Goal: Check status: Check status

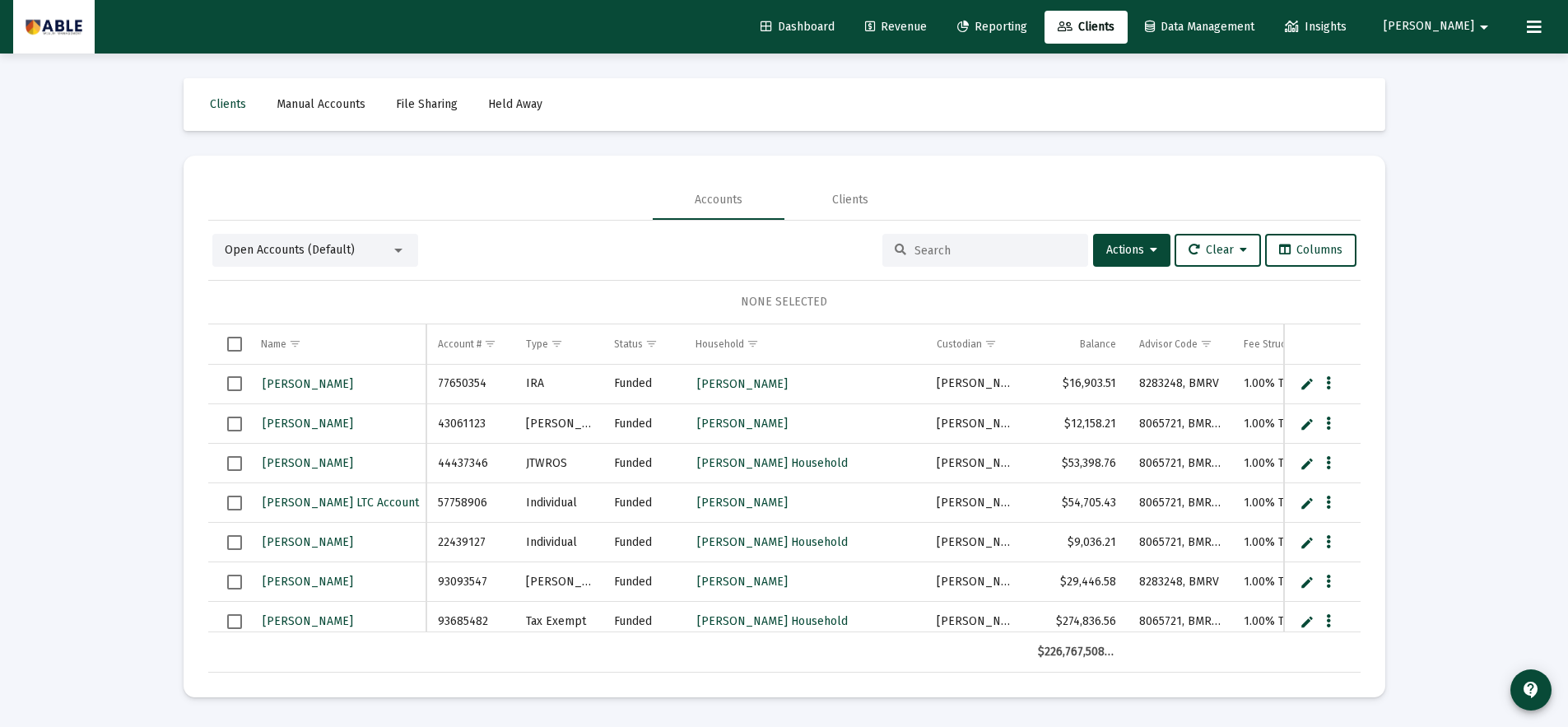
click at [1027, 28] on span "Reporting" at bounding box center [992, 26] width 70 height 14
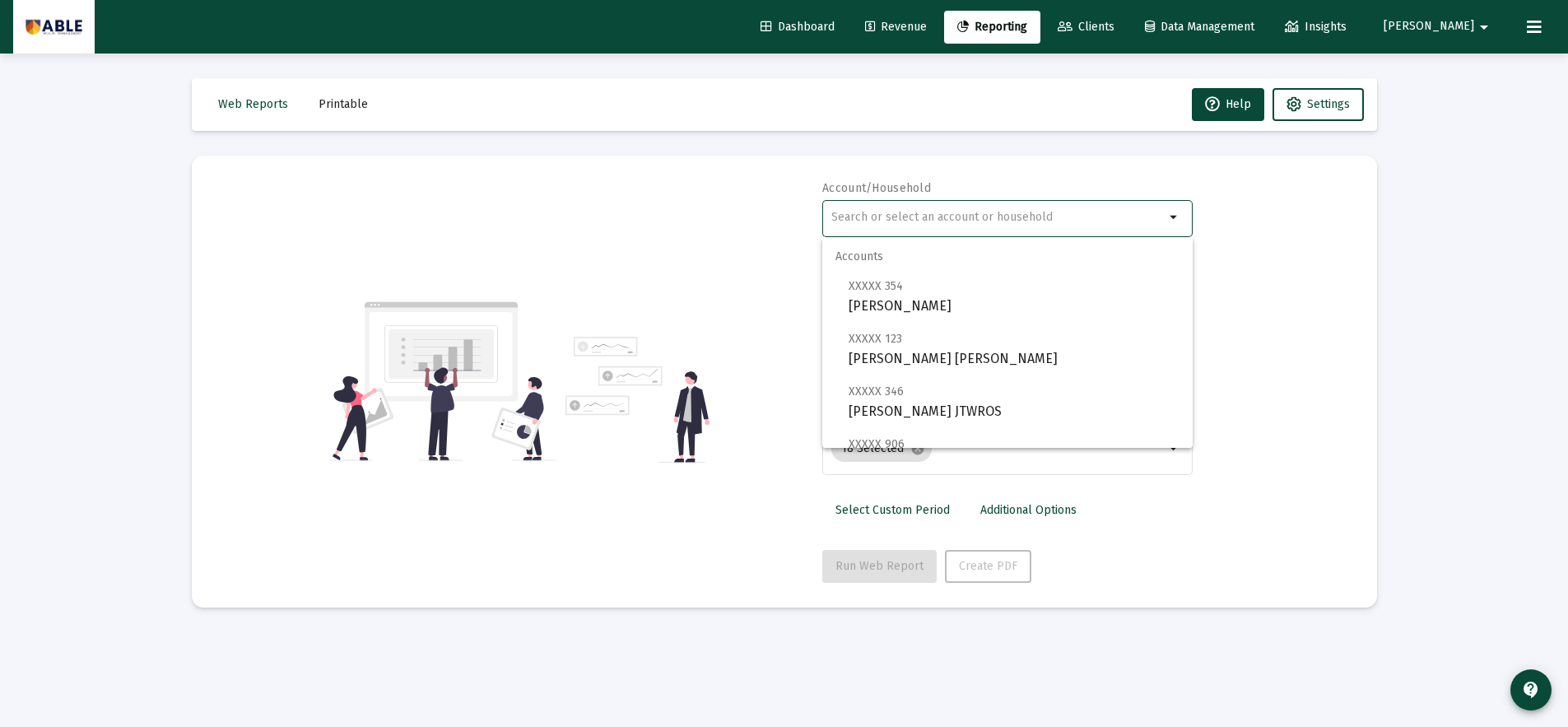
click at [913, 220] on input "text" at bounding box center [998, 218] width 333 height 13
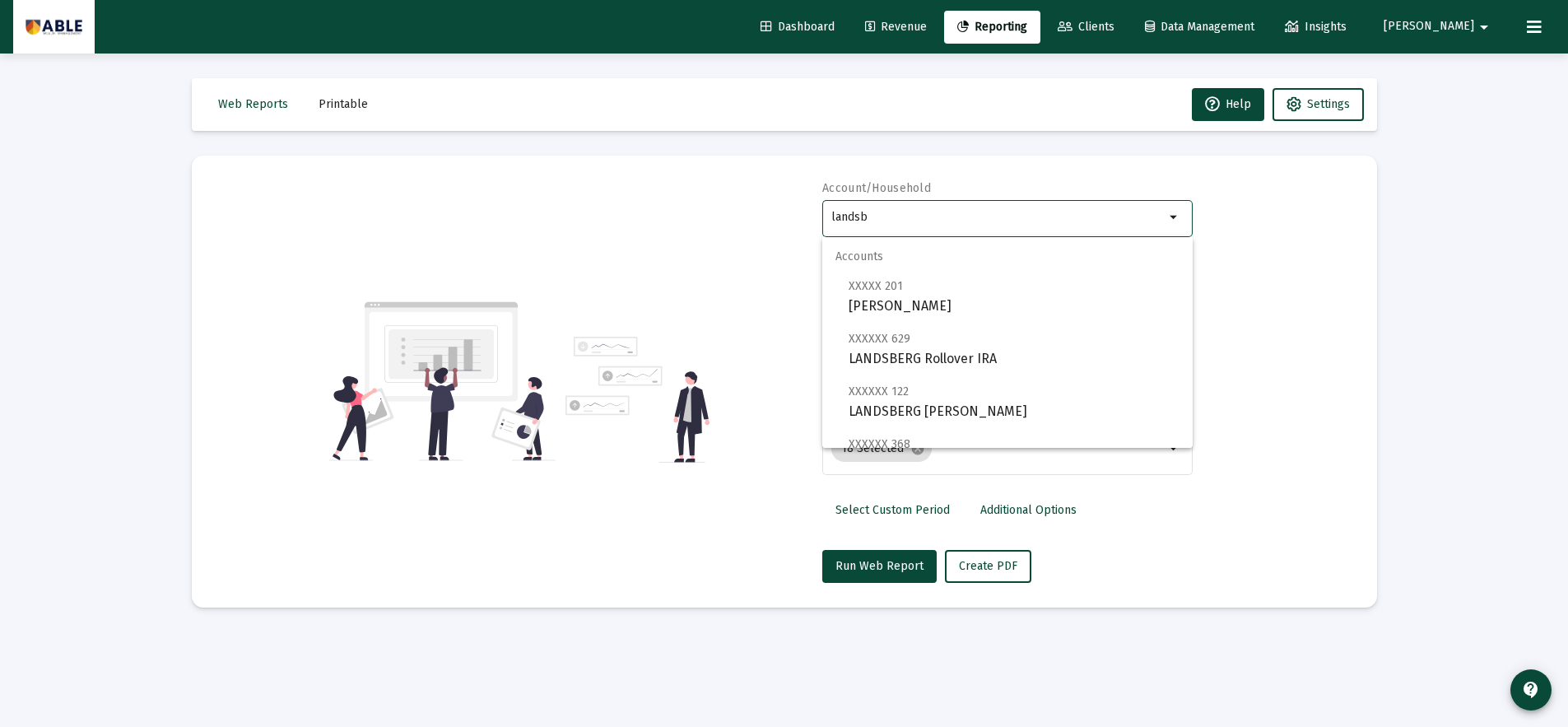
scroll to position [171, 0]
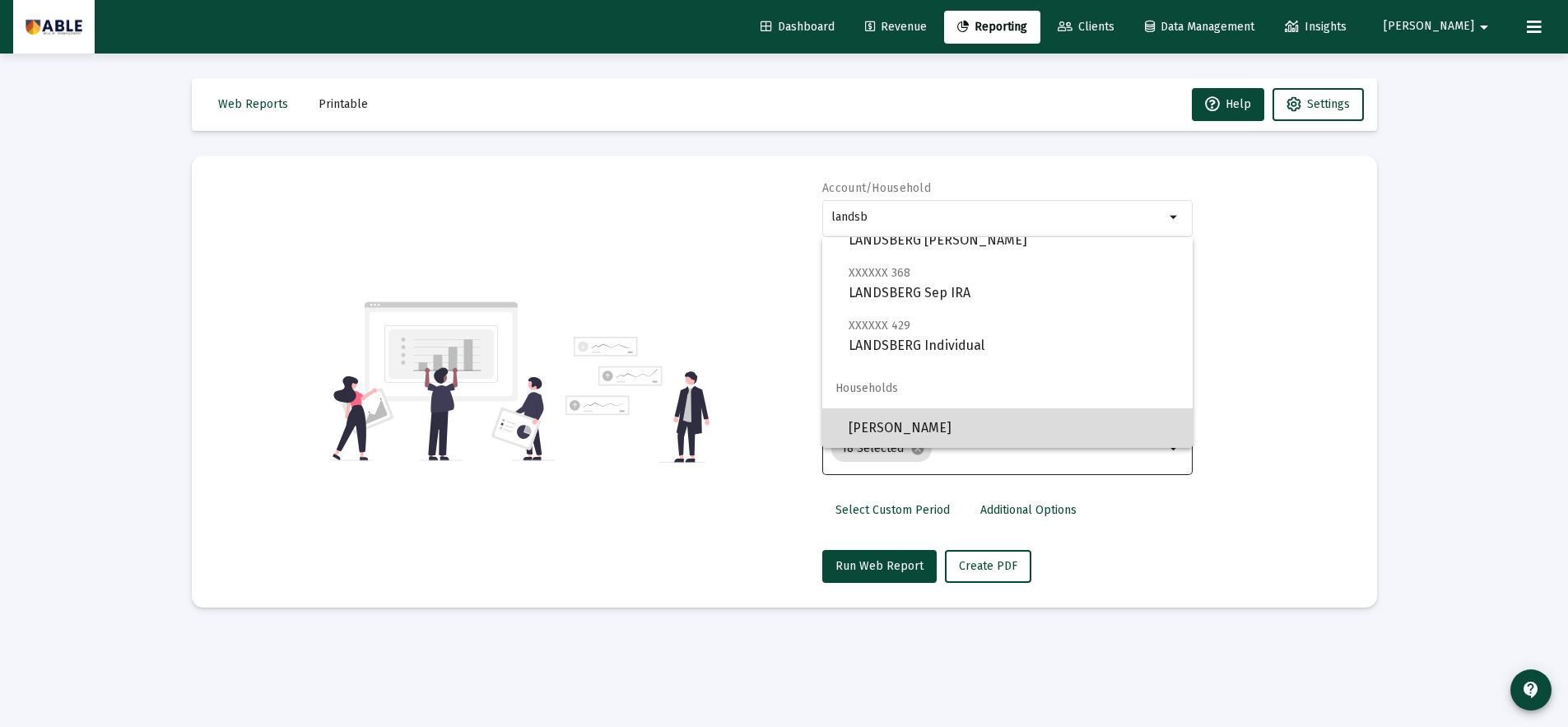
click at [999, 434] on span "[PERSON_NAME]" at bounding box center [1013, 428] width 330 height 40
type input "[PERSON_NAME]"
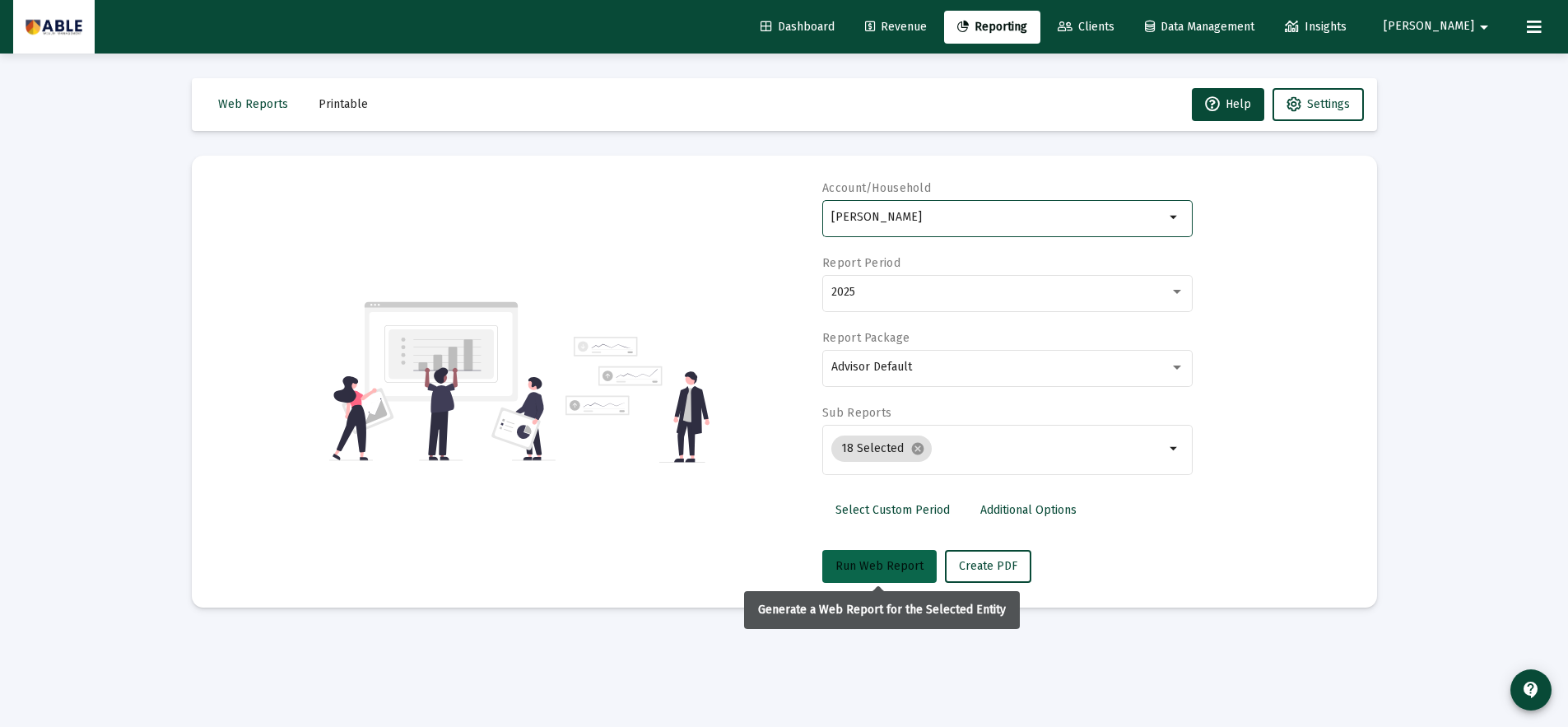
click at [882, 577] on button "Run Web Report" at bounding box center [879, 566] width 115 height 33
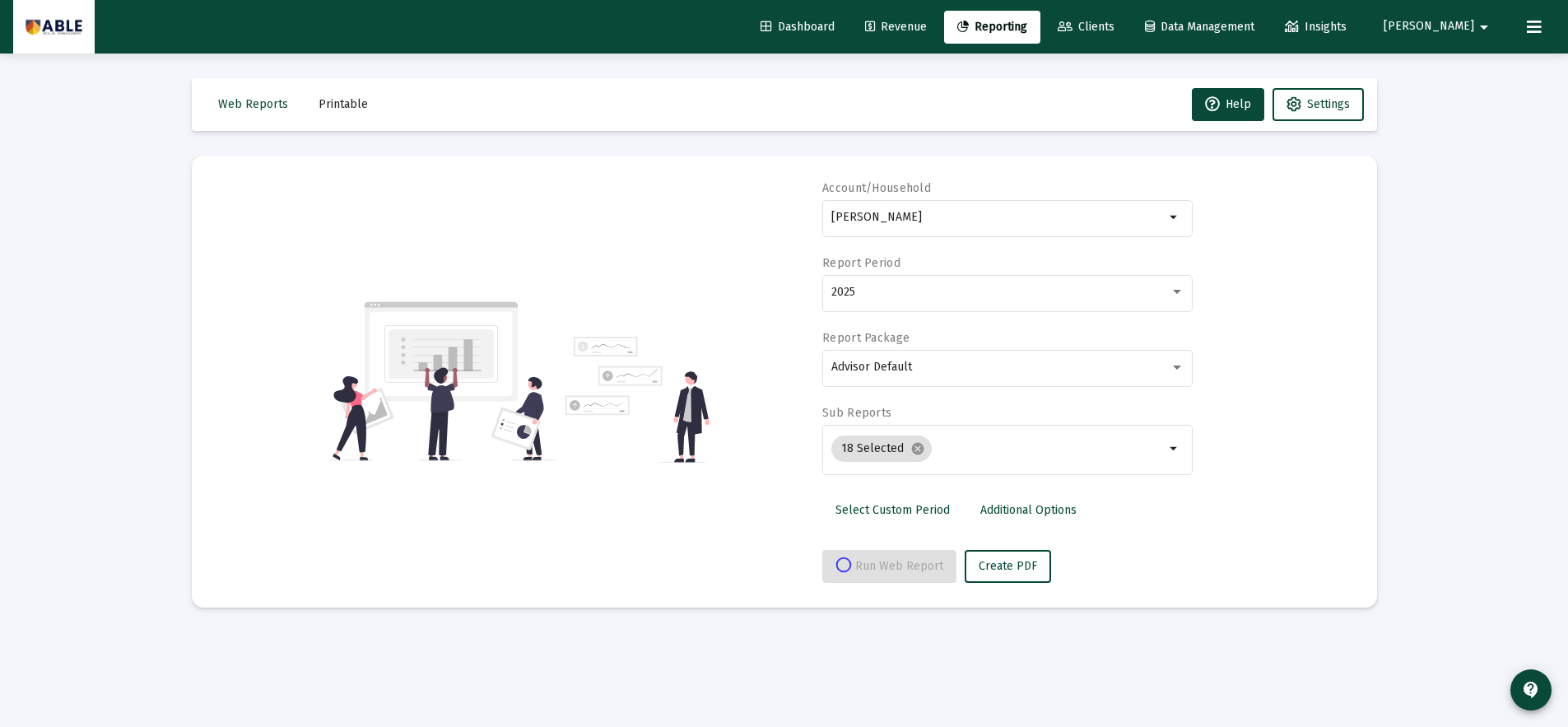
select select "View all"
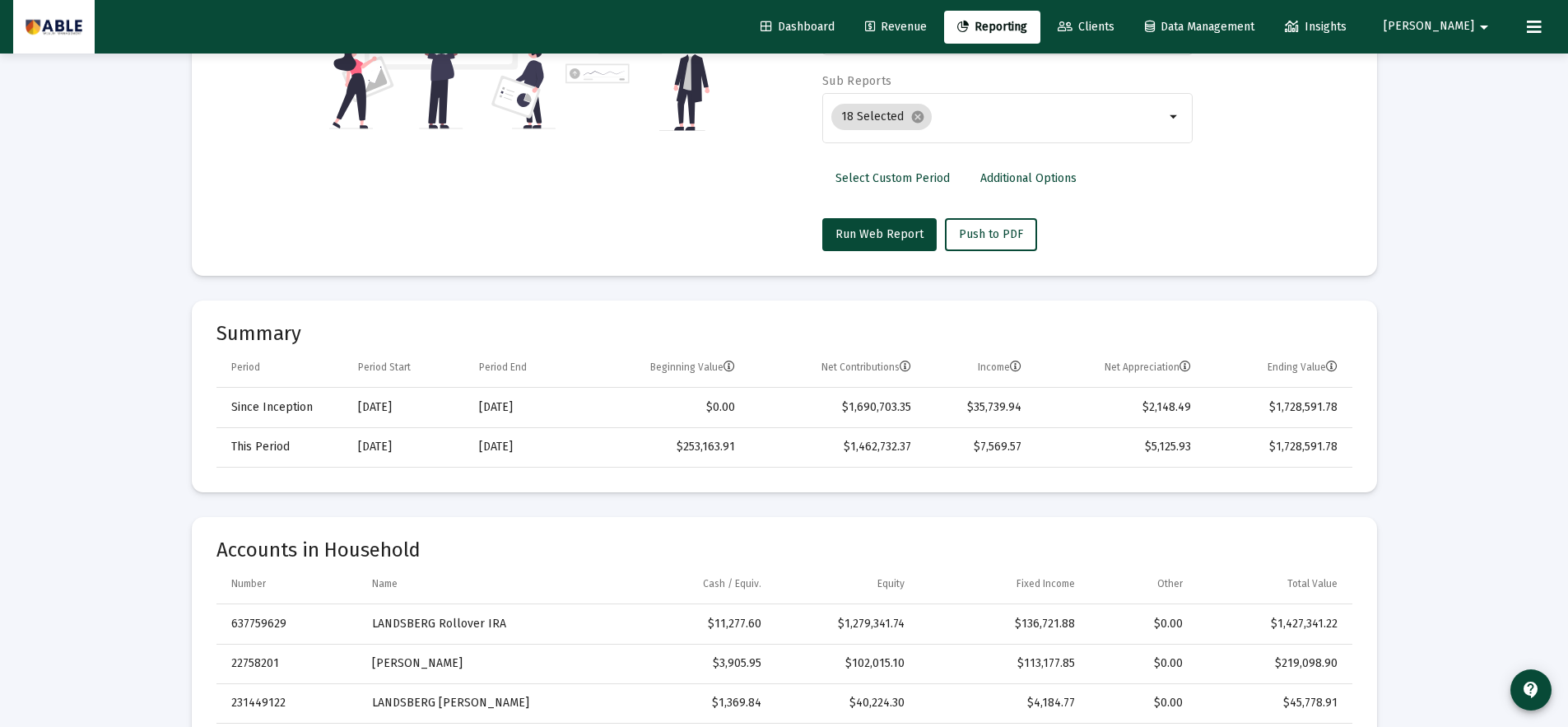
scroll to position [0, 0]
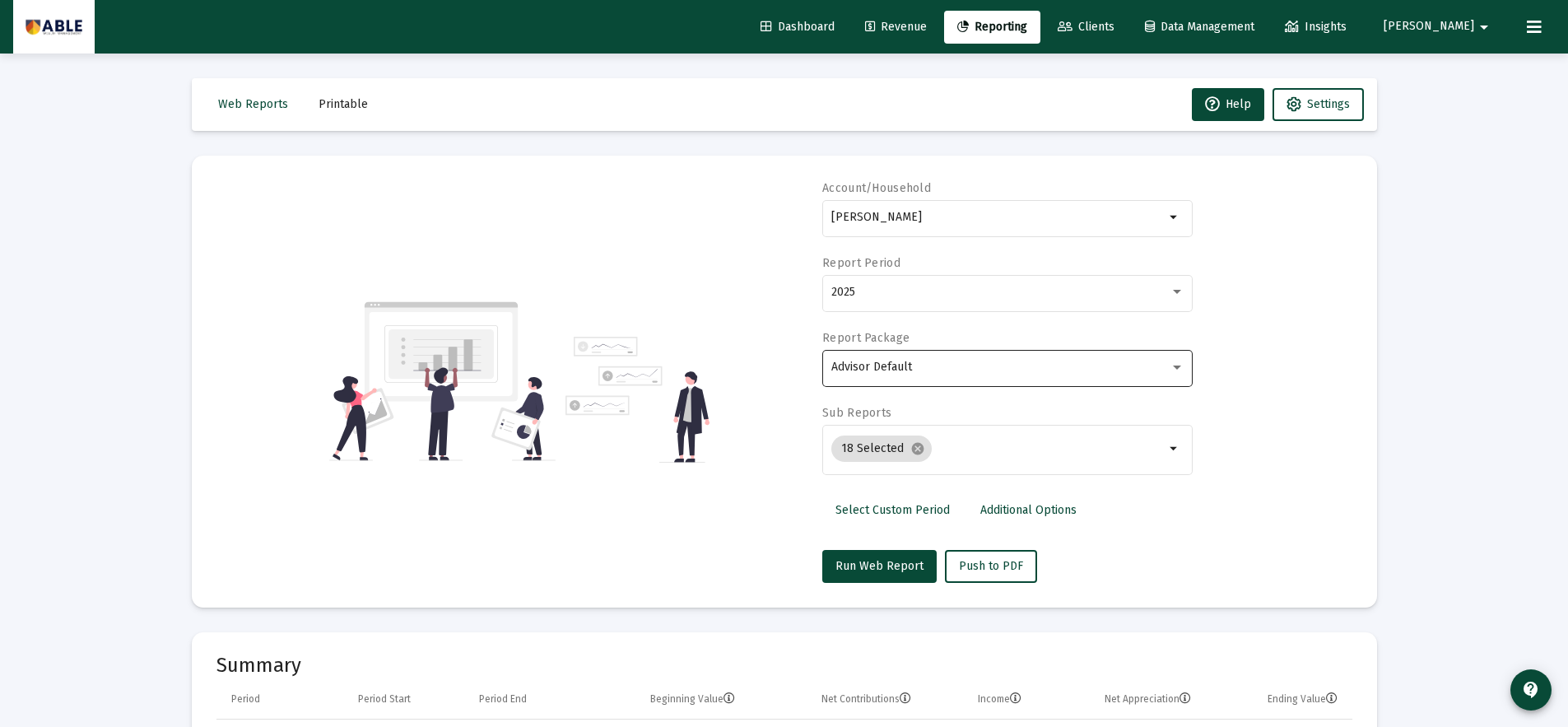
click at [1051, 372] on div "Advisor Default" at bounding box center [1000, 367] width 338 height 13
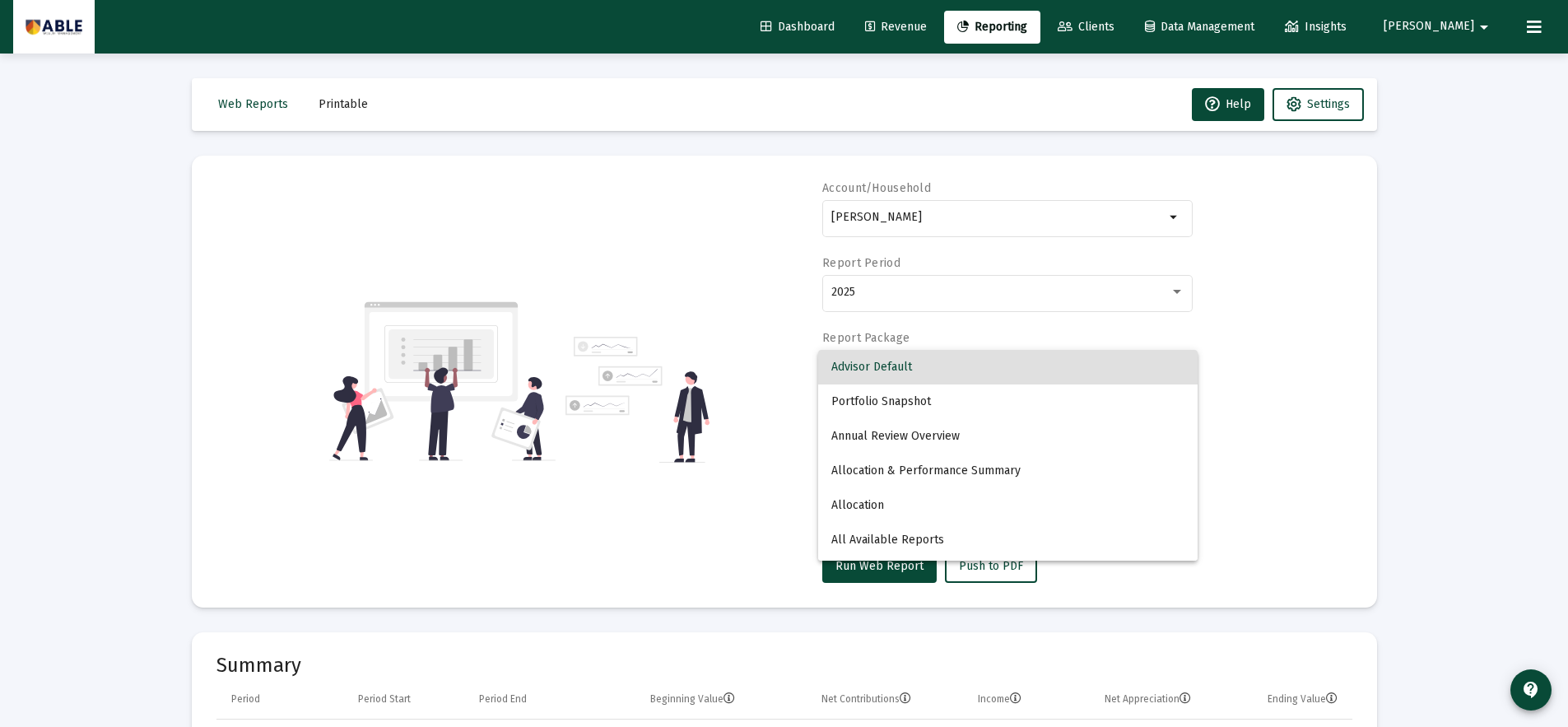
click at [1275, 334] on div at bounding box center [784, 364] width 1568 height 727
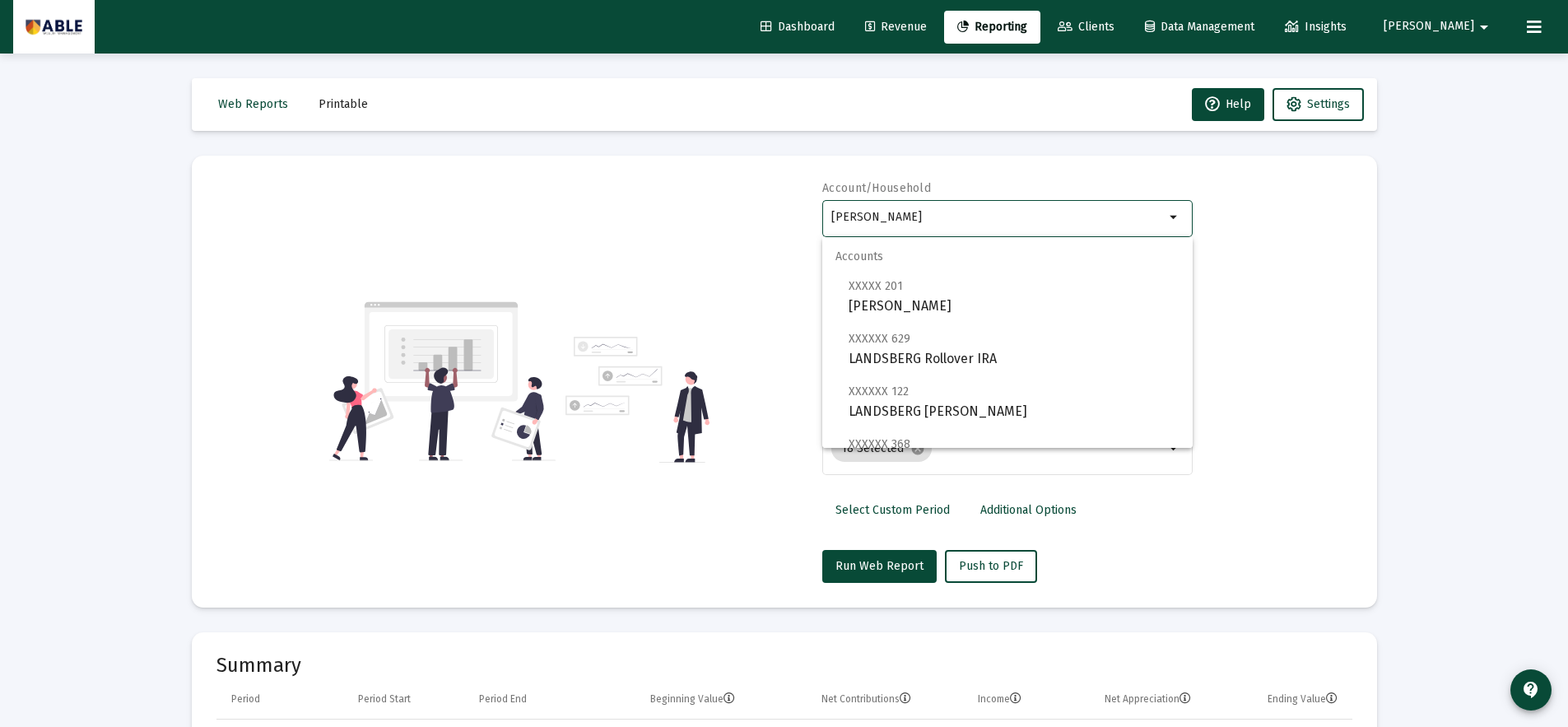
click at [1011, 216] on input "[PERSON_NAME]" at bounding box center [998, 218] width 333 height 13
click at [1172, 218] on mat-icon "arrow_drop_down" at bounding box center [1174, 218] width 20 height 20
drag, startPoint x: 853, startPoint y: 215, endPoint x: 752, endPoint y: 215, distance: 101.0
click at [752, 216] on div "Account/[PERSON_NAME] arrow_drop_down Report Period 2025 Report Package Advisor…" at bounding box center [784, 382] width 1135 height 402
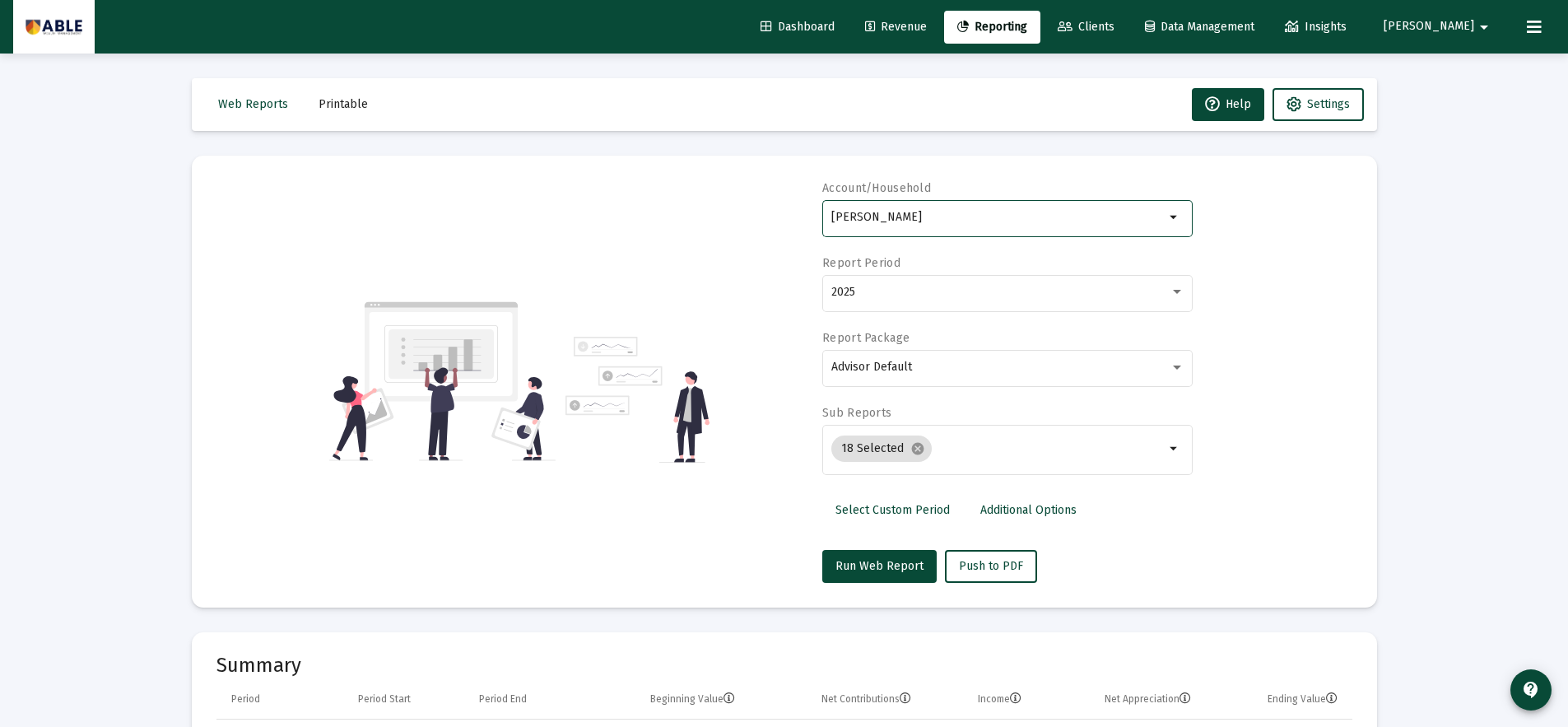
drag, startPoint x: 835, startPoint y: 218, endPoint x: 771, endPoint y: 214, distance: 64.1
click at [771, 214] on div "Account/Household [PERSON_NAME] arrow_drop_down Report Period 2025 Report Packa…" at bounding box center [784, 382] width 1135 height 402
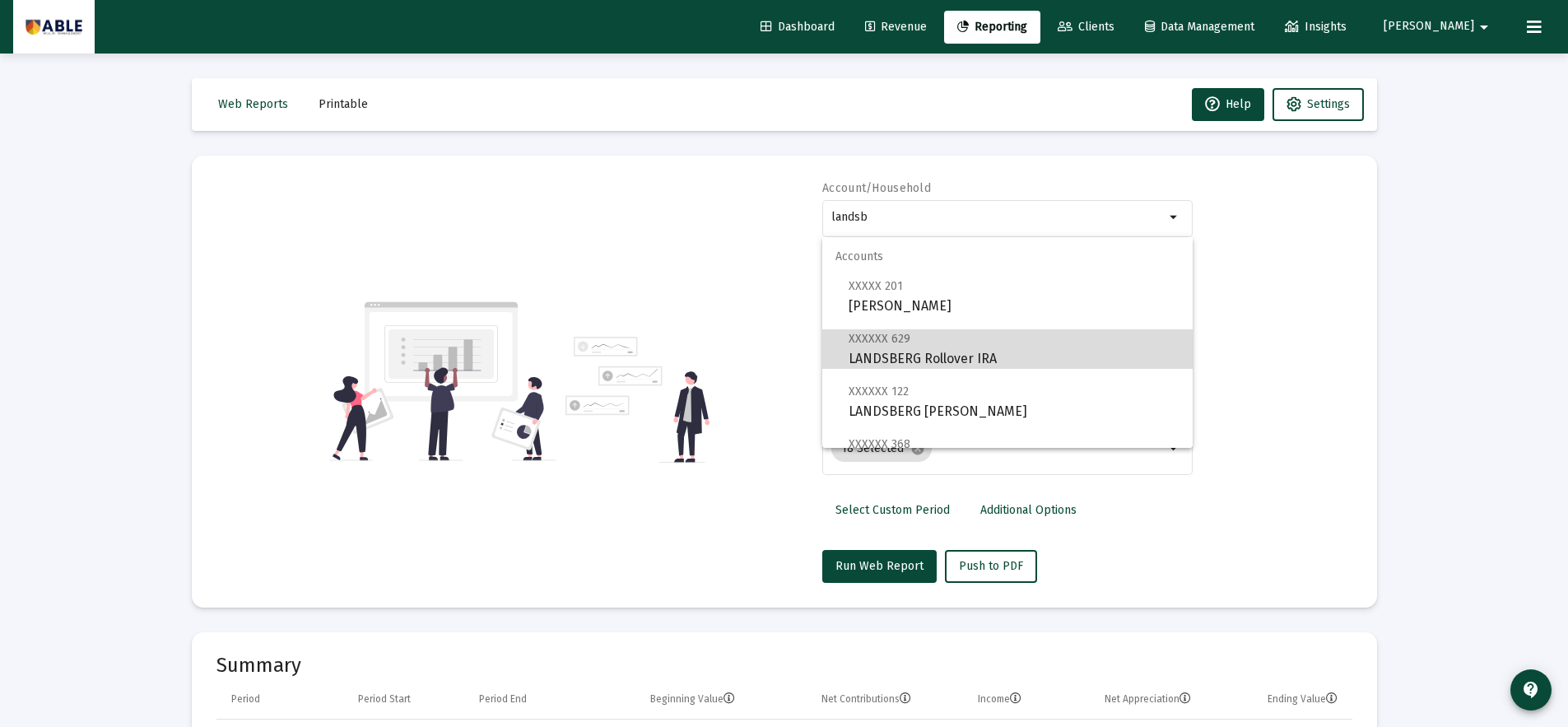
click at [930, 354] on span "XXXXXX 629 LANDSBERG Rollover IRA" at bounding box center [1013, 348] width 330 height 40
type input "LANDSBERG Rollover IRA"
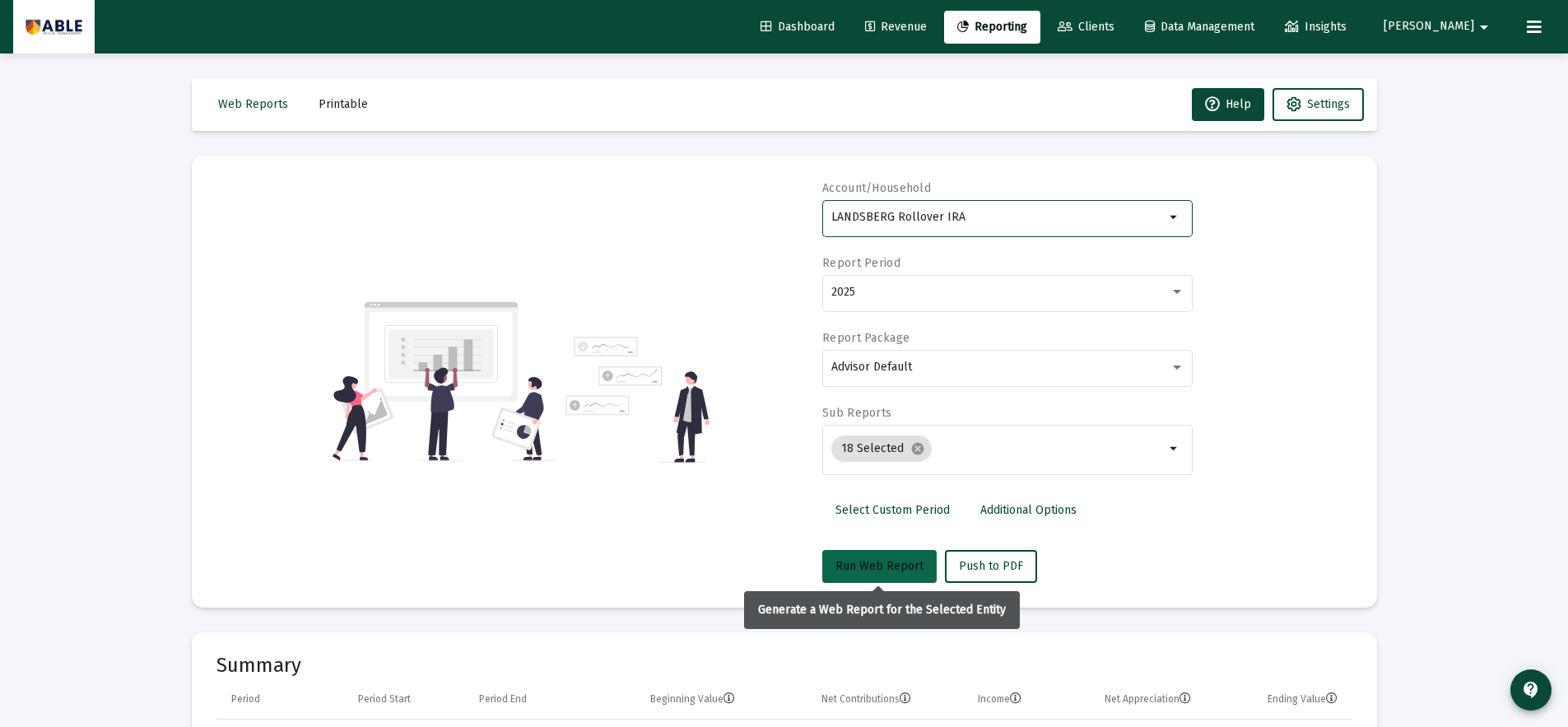
click at [873, 564] on span "Run Web Report" at bounding box center [879, 565] width 88 height 14
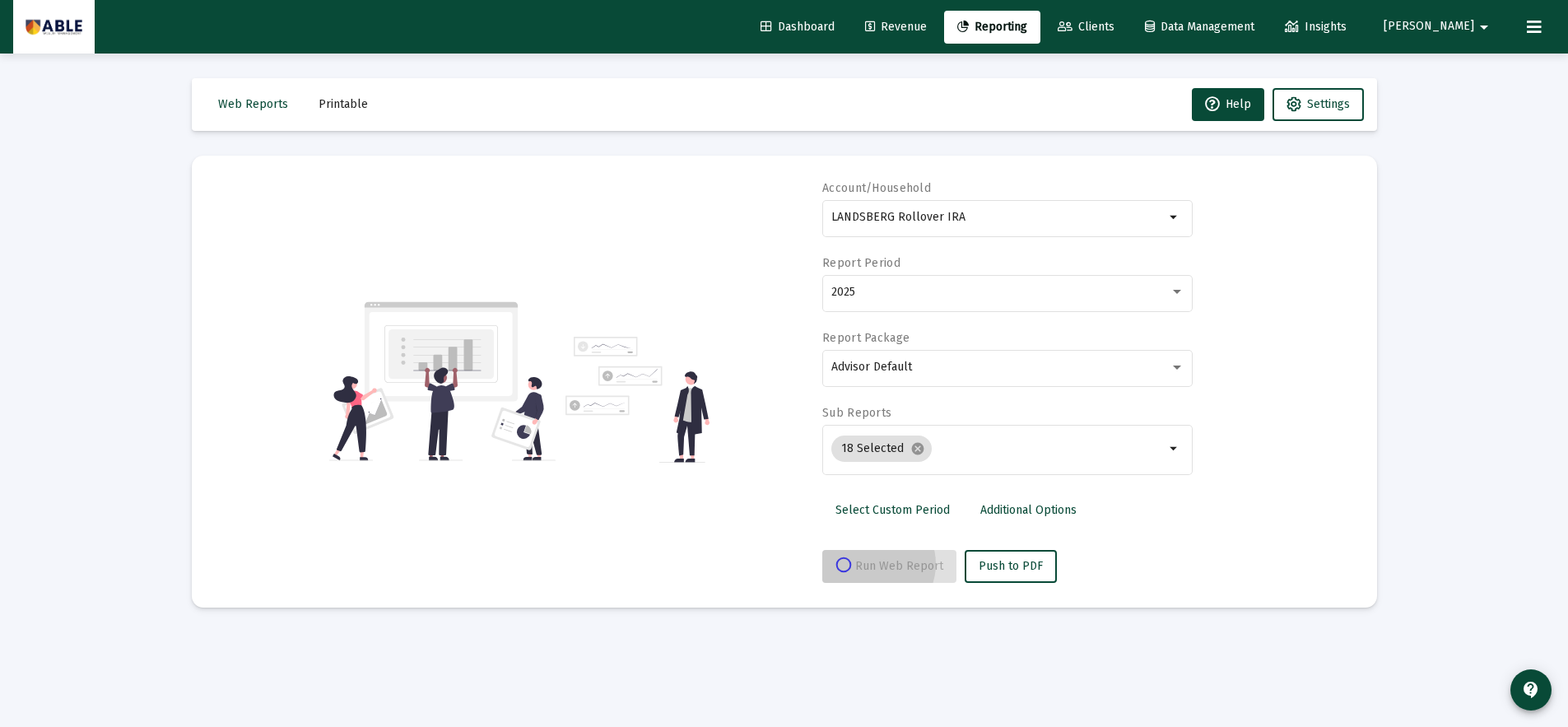
select select "View all"
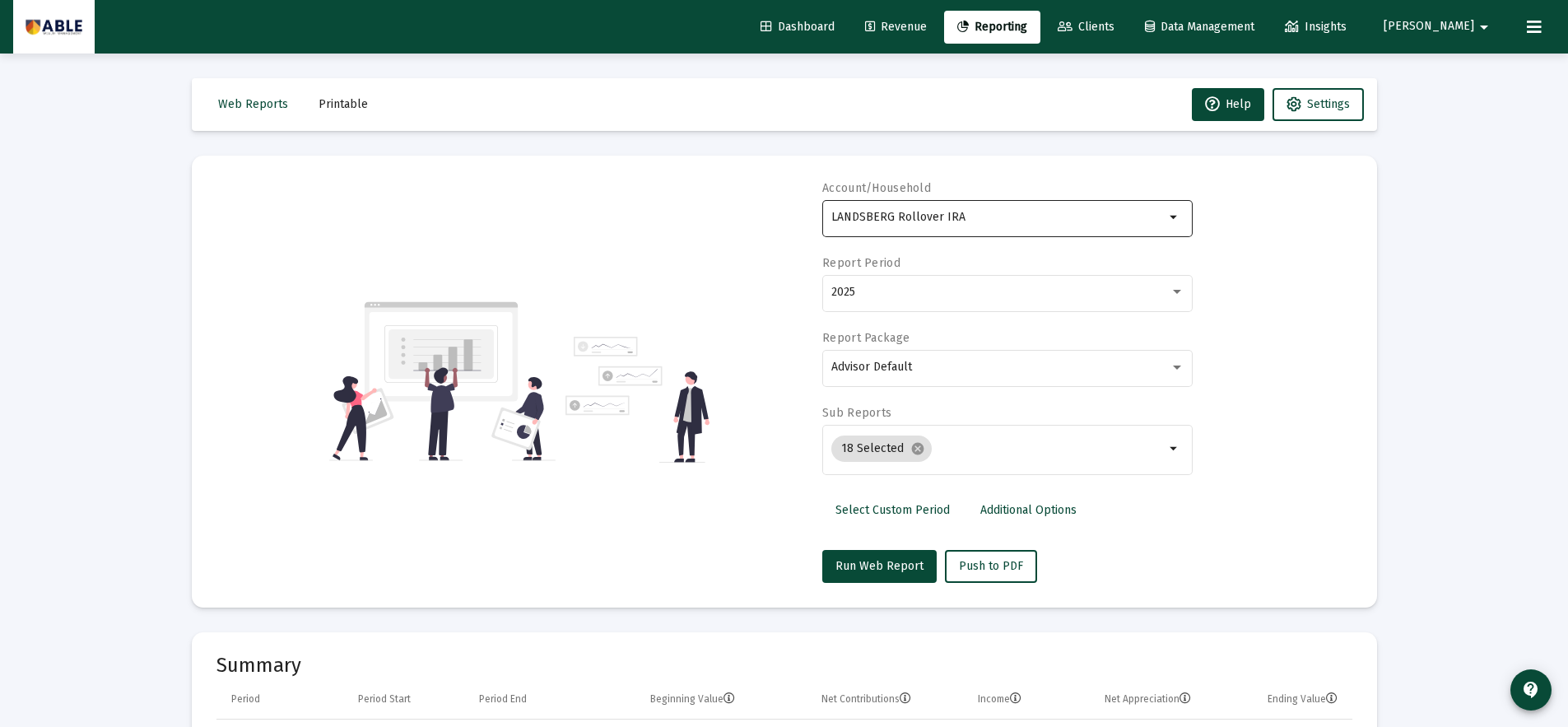
click at [1004, 228] on div "LANDSBERG Rollover IRA" at bounding box center [998, 217] width 333 height 40
